Goal: Task Accomplishment & Management: Manage account settings

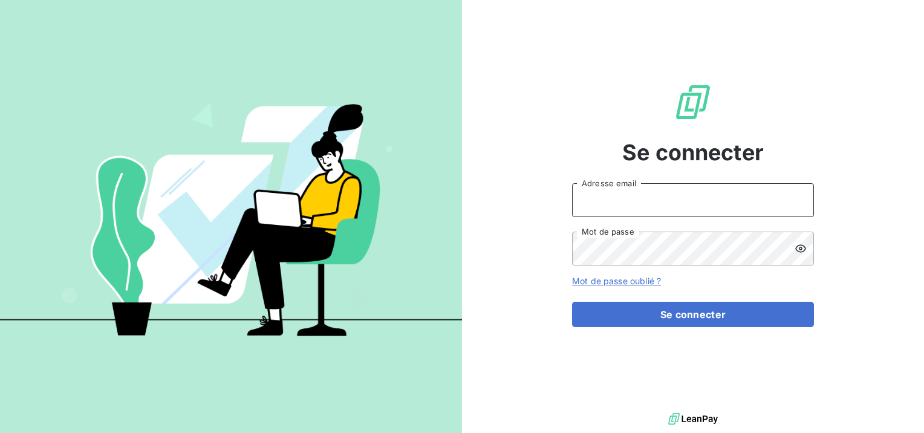
click at [634, 211] on input "Adresse email" at bounding box center [693, 200] width 242 height 34
type input "alain.lebeau@terracoop.re"
click at [572, 302] on button "Se connecter" at bounding box center [693, 314] width 242 height 25
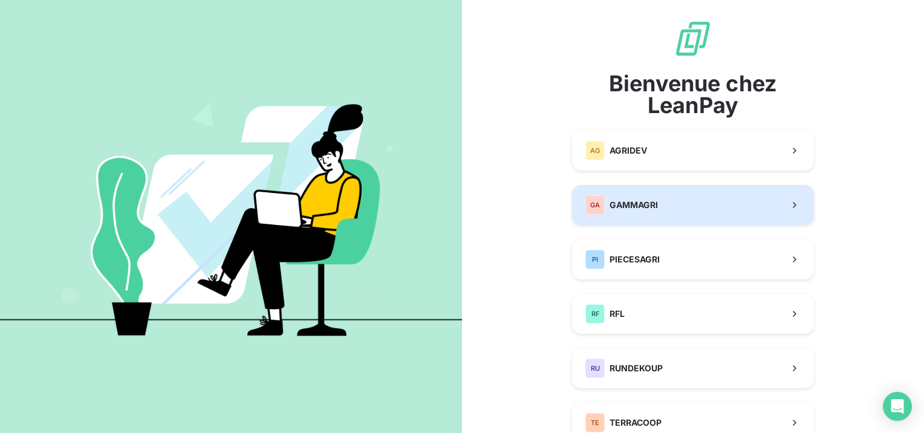
click at [612, 202] on span "GAMMAGRI" at bounding box center [634, 205] width 48 height 12
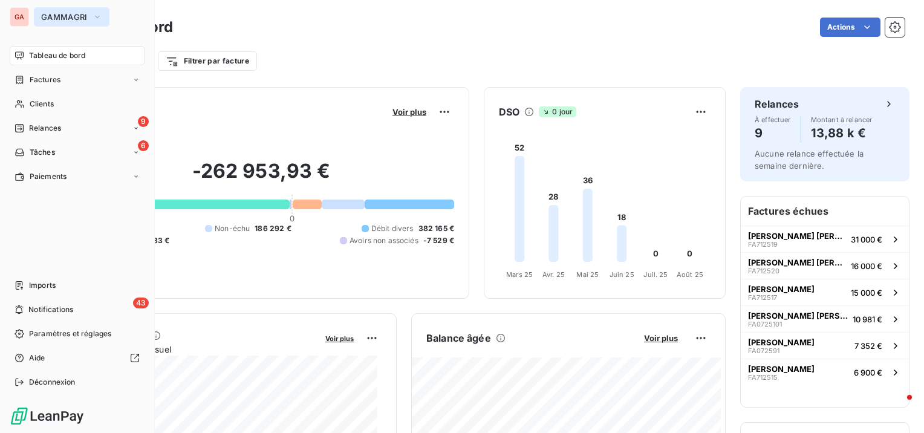
click at [65, 15] on span "GAMMAGRI" at bounding box center [64, 17] width 47 height 10
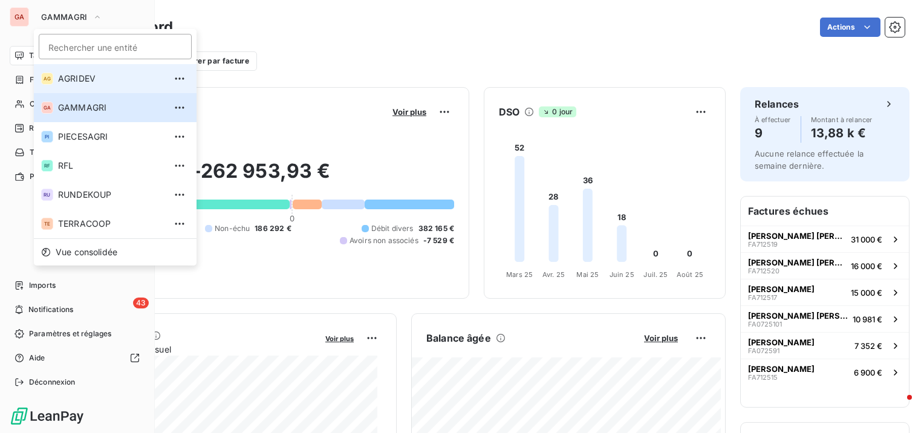
click at [86, 80] on span "AGRIDEV" at bounding box center [111, 79] width 107 height 12
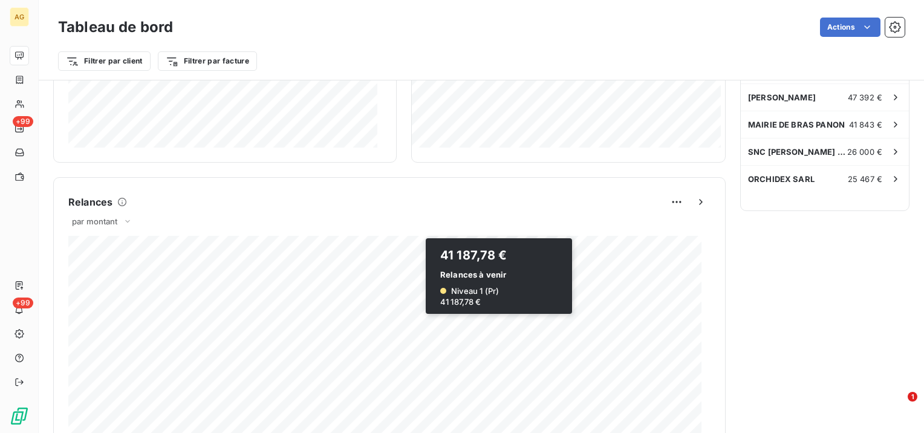
scroll to position [484, 0]
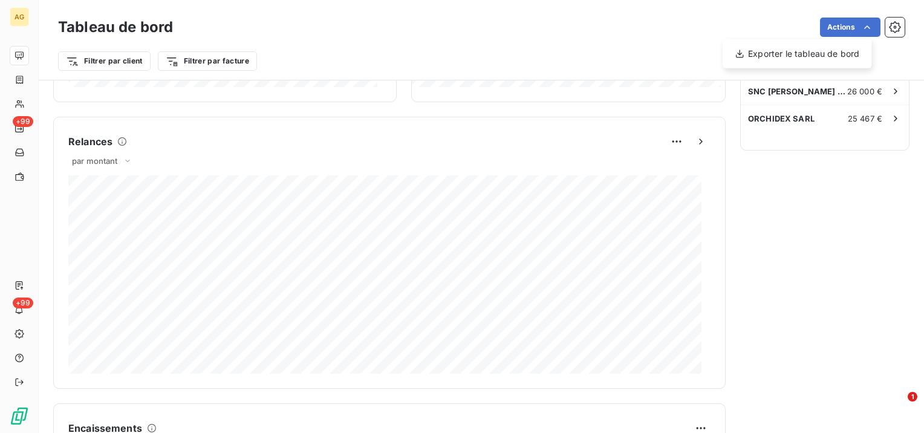
click at [24, 384] on html "AG +99 +99 Tableau de bord Actions Exporter le tableau de bord Filtrer par clie…" at bounding box center [462, 216] width 924 height 433
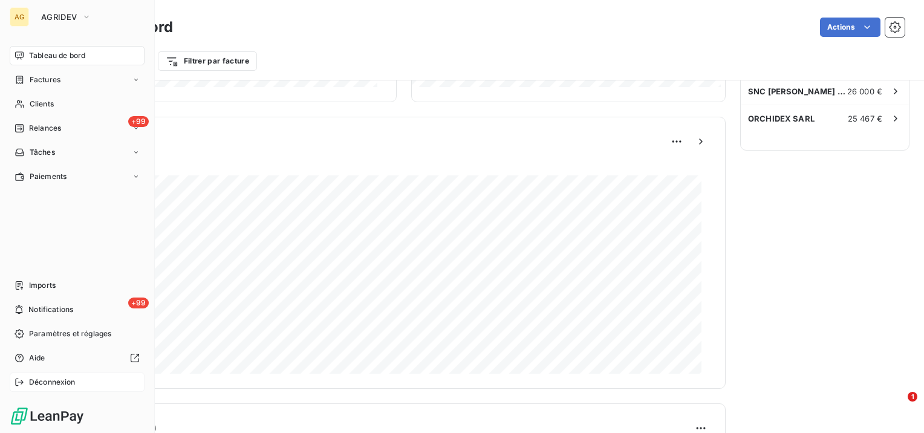
click at [38, 382] on span "Déconnexion" at bounding box center [52, 382] width 47 height 11
